Goal: Information Seeking & Learning: Learn about a topic

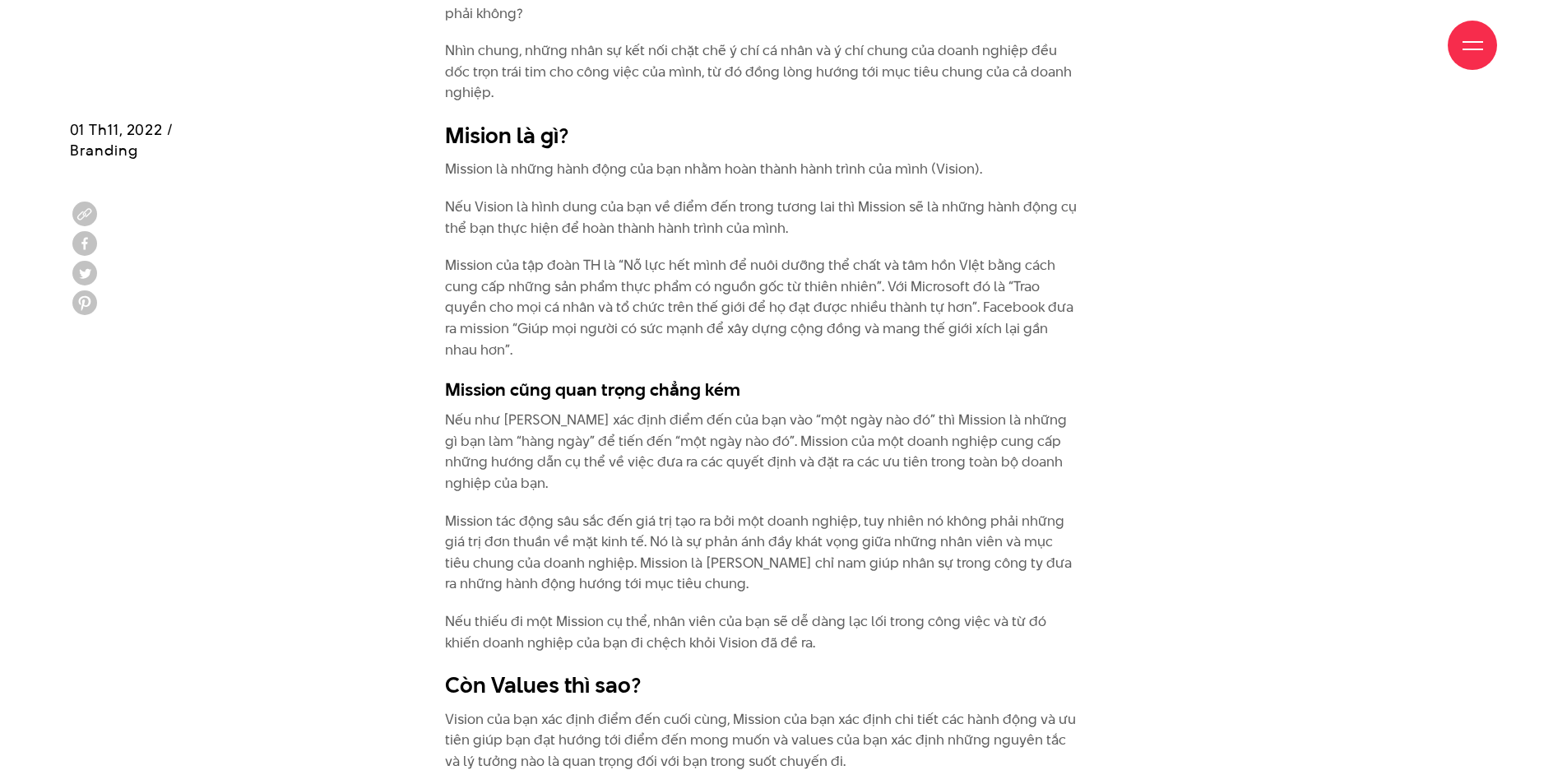
scroll to position [2960, 0]
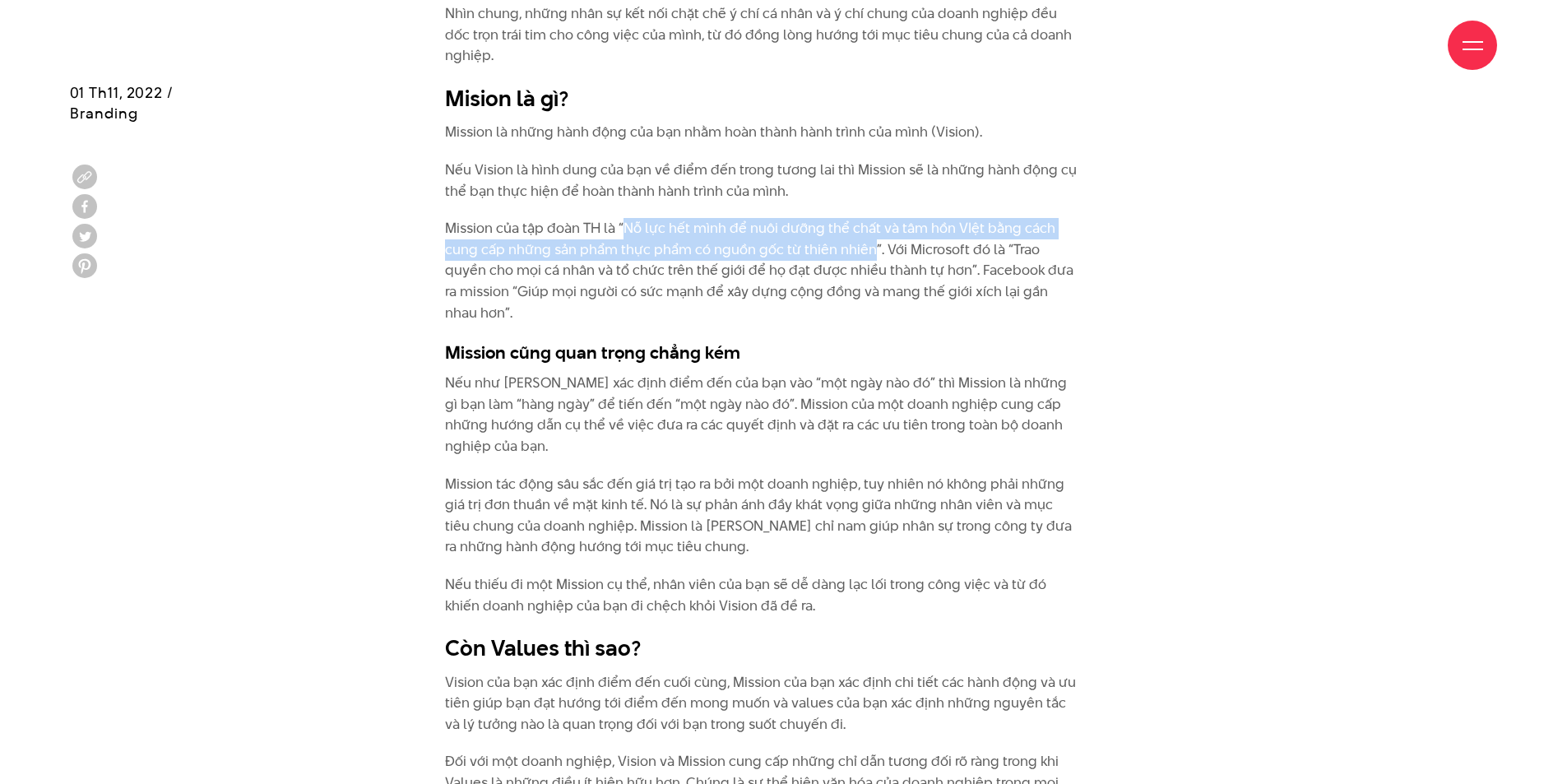
drag, startPoint x: 628, startPoint y: 208, endPoint x: 868, endPoint y: 219, distance: 240.3
click at [868, 219] on p "Mission của tập đoàn TH là “Nỗ lực hết mình để nuôi dưỡng thể chất và tâm hồn V…" at bounding box center [763, 271] width 636 height 105
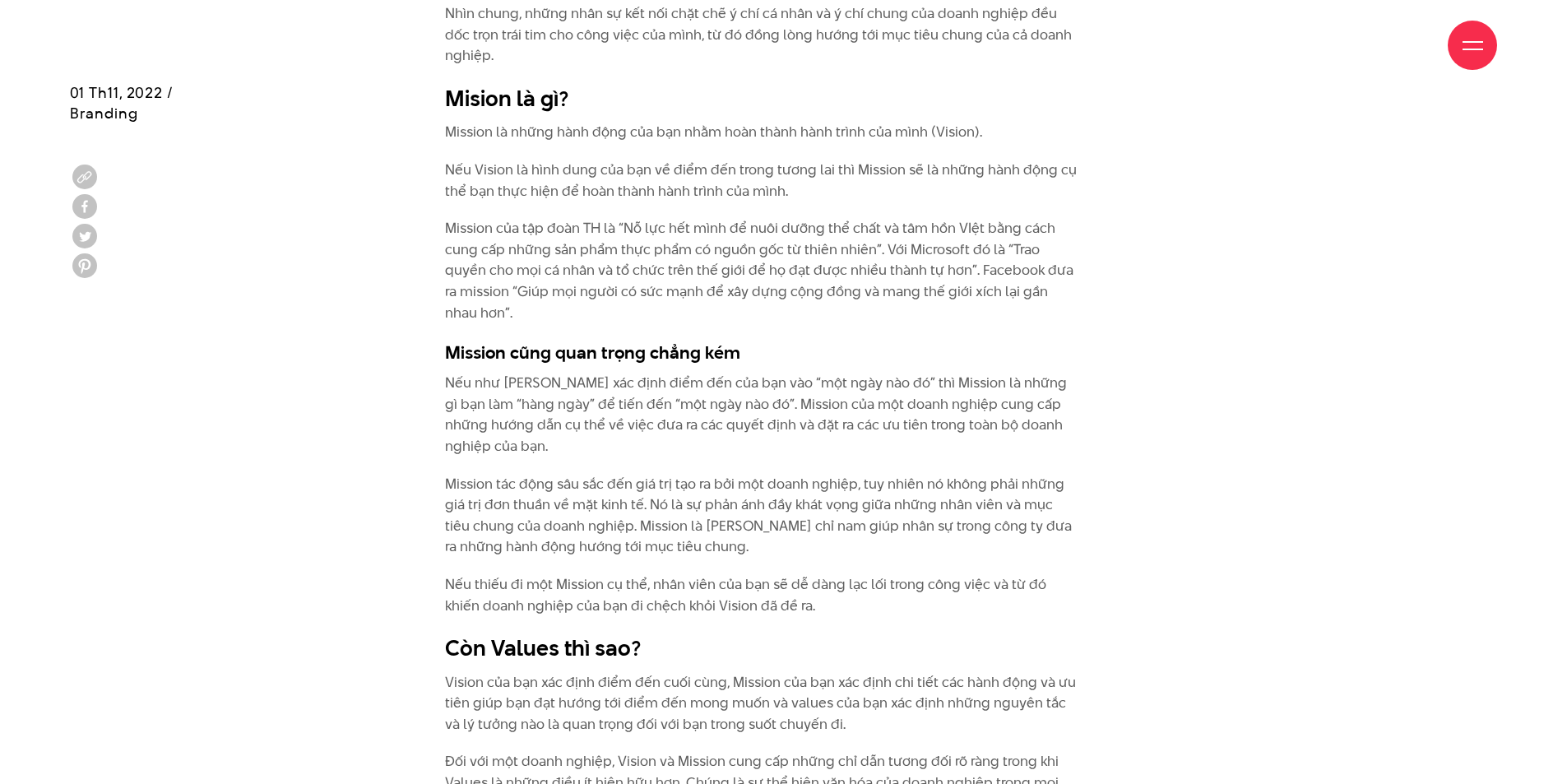
click at [1280, 267] on div "Theo một thống kê về nhân sự, thật bất ngờ khi có đến 70% số người trả lời rằng…" at bounding box center [784, 42] width 1469 height 2627
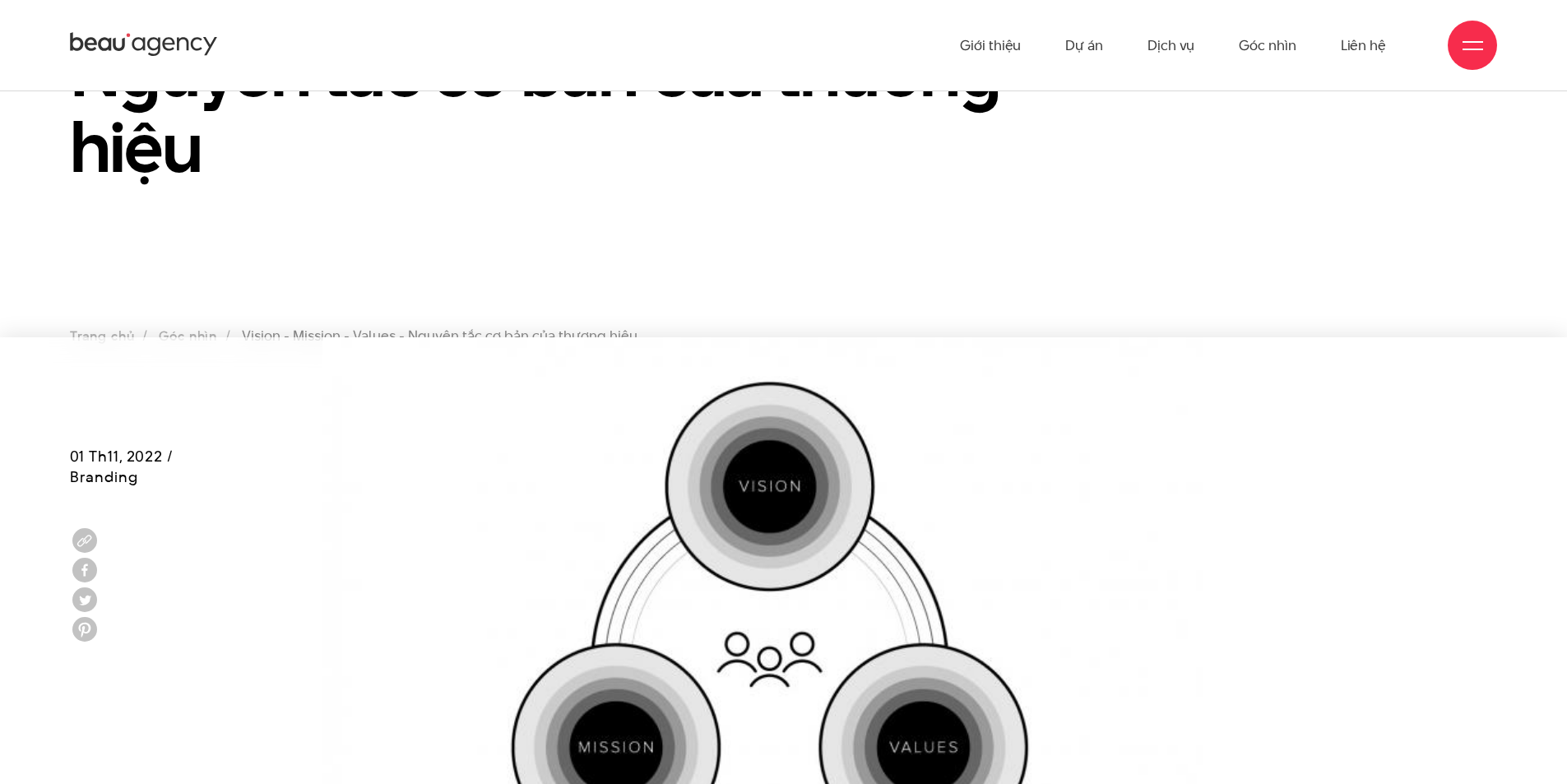
scroll to position [0, 0]
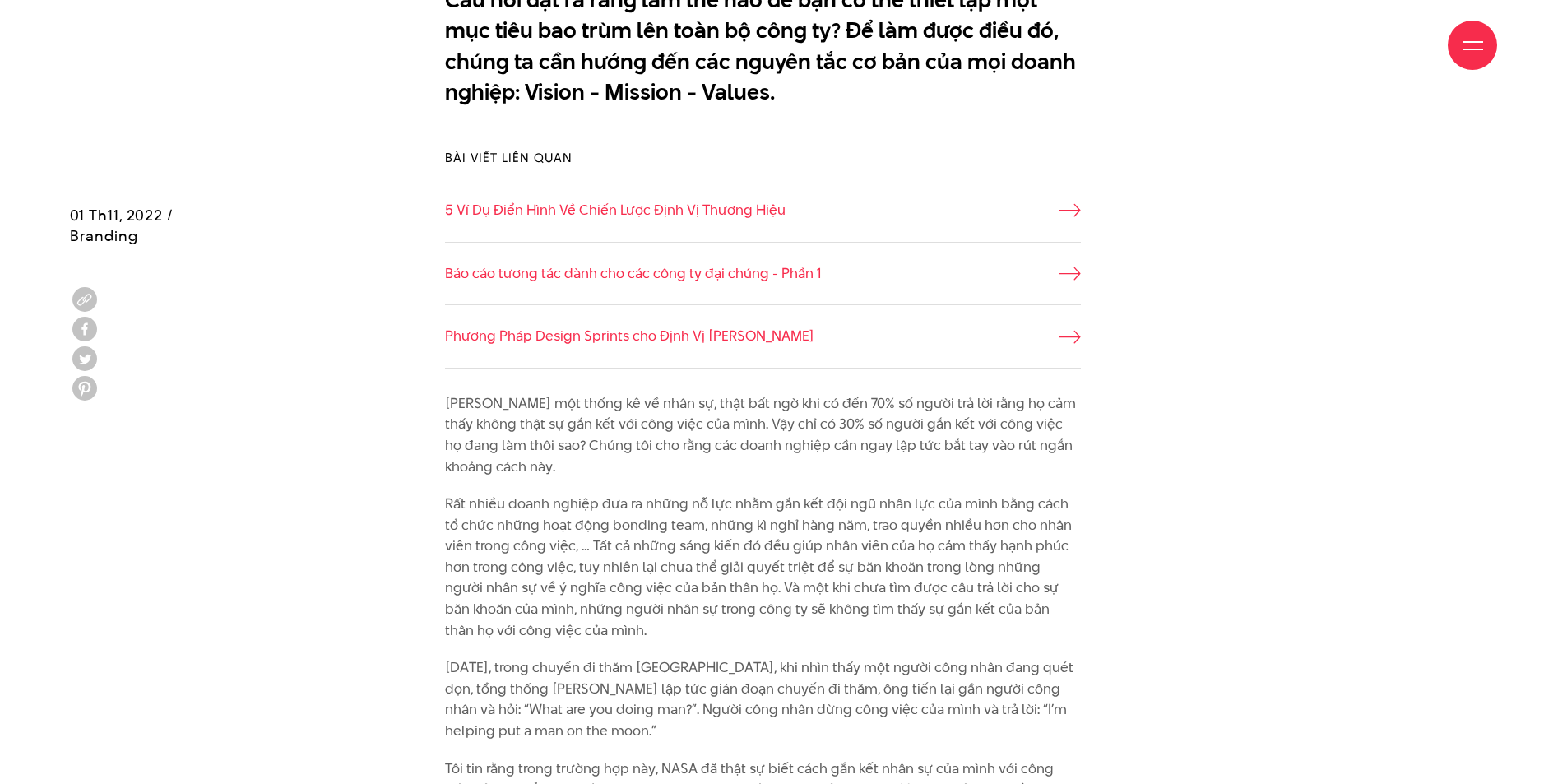
scroll to position [1481, 0]
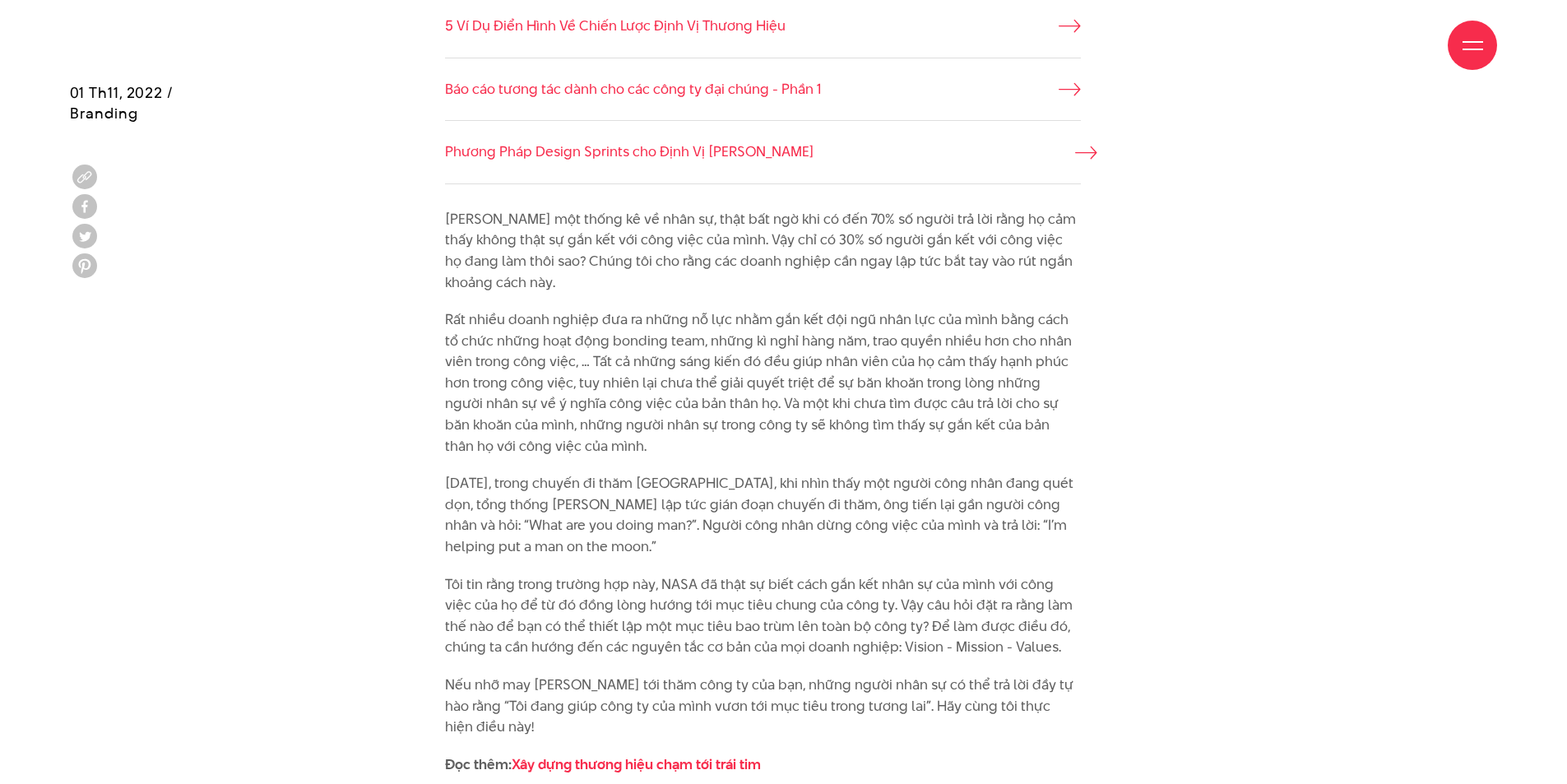
click at [646, 146] on link "Phương Pháp Design Sprints cho Định Vị [PERSON_NAME]" at bounding box center [763, 152] width 636 height 22
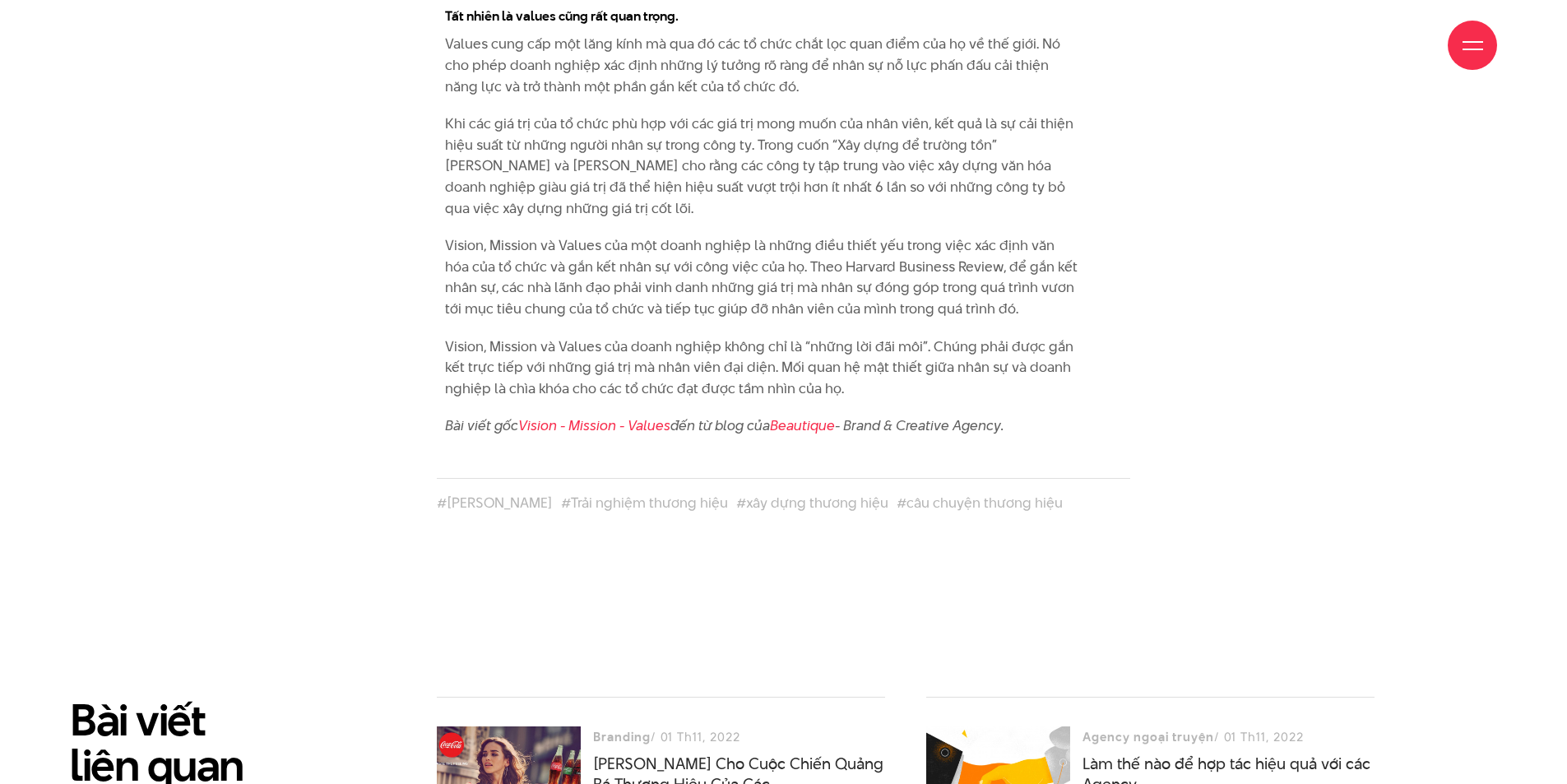
scroll to position [3865, 0]
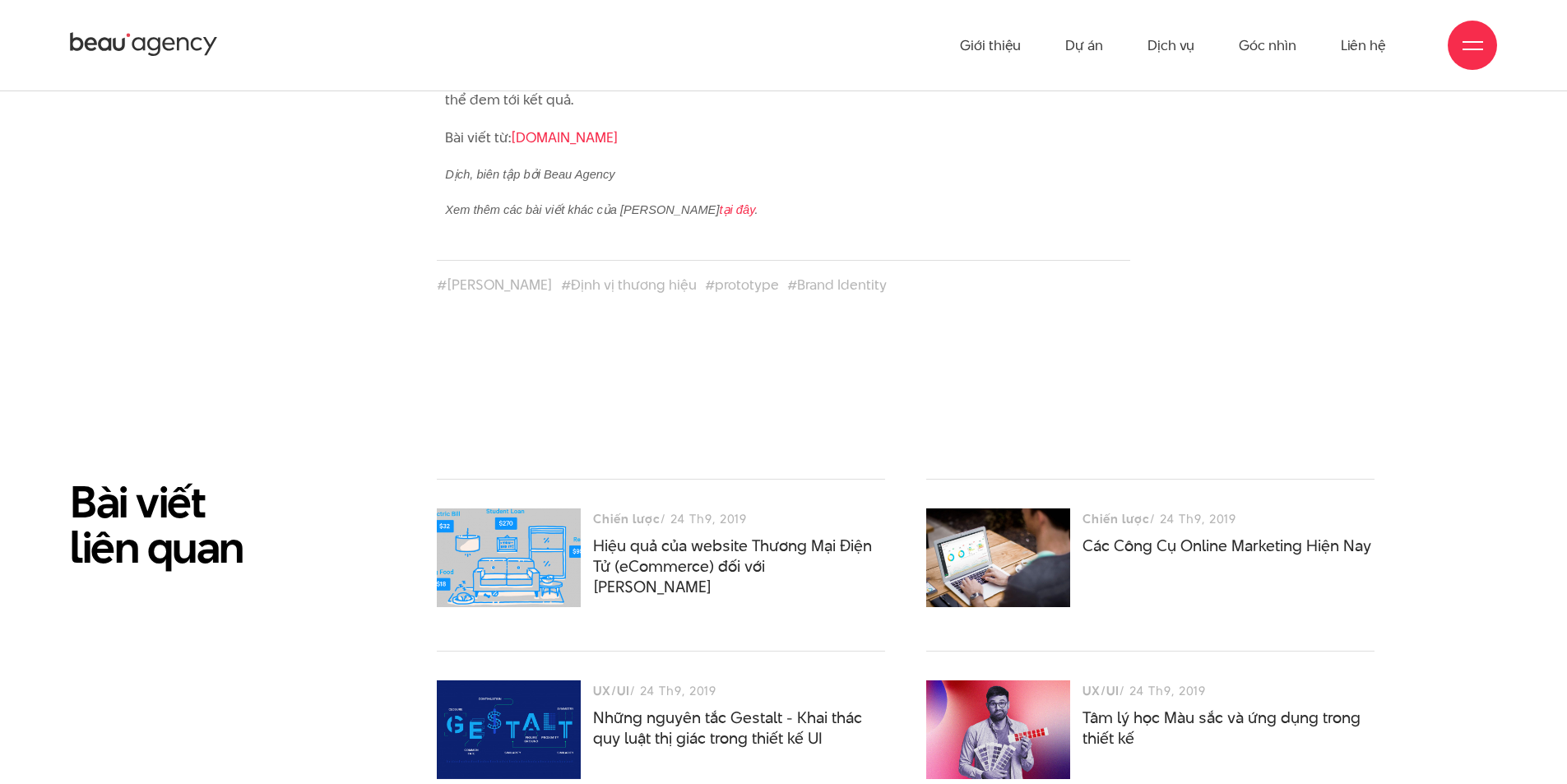
scroll to position [4605, 0]
